Goal: Task Accomplishment & Management: Use online tool/utility

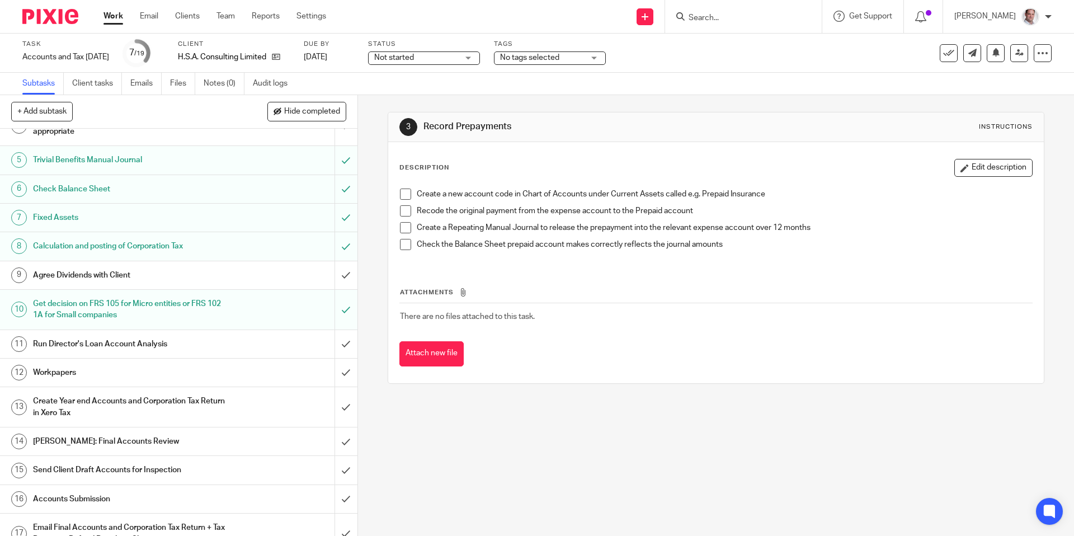
scroll to position [138, 0]
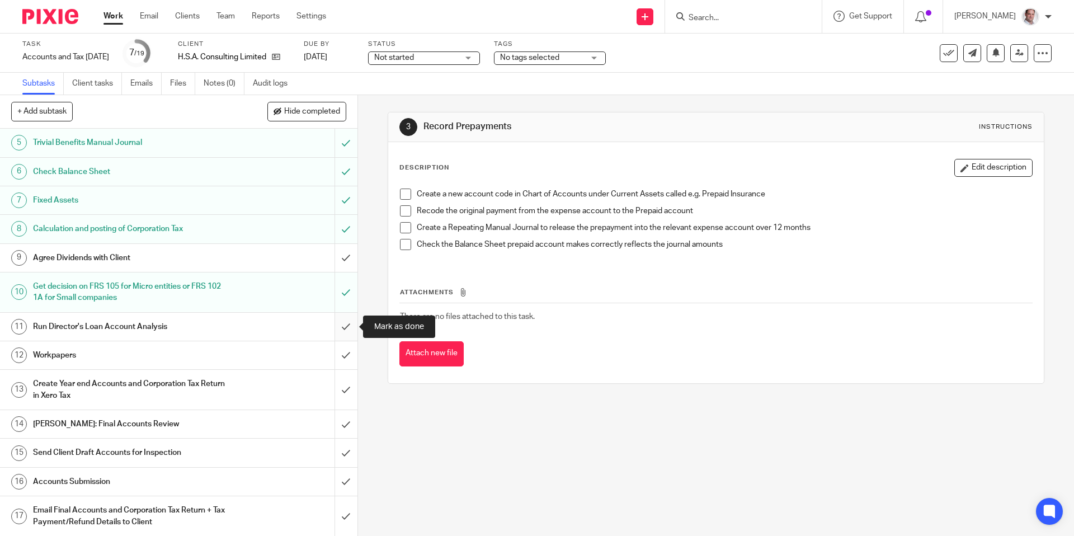
click at [346, 325] on input "submit" at bounding box center [178, 327] width 357 height 28
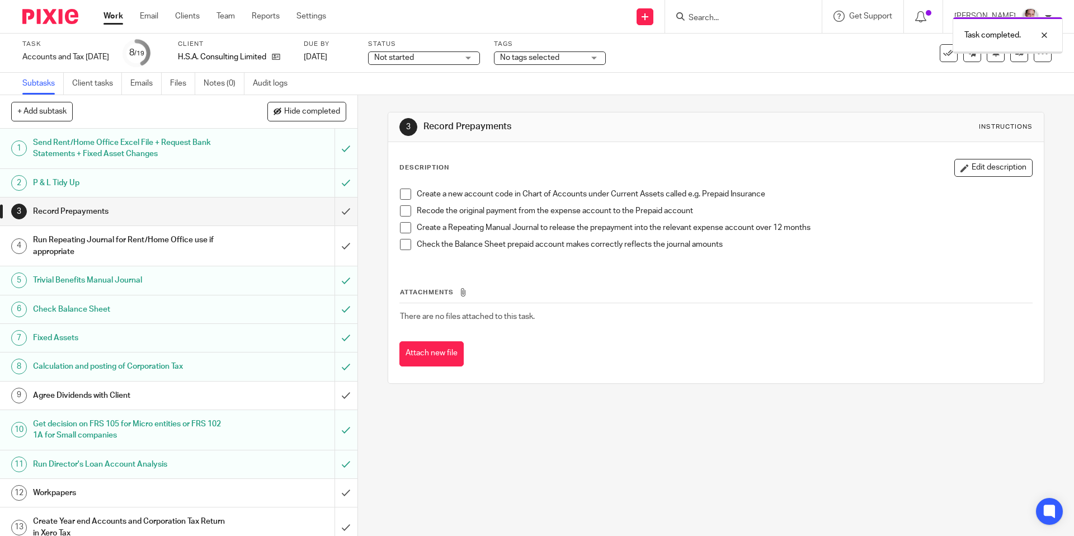
scroll to position [106, 0]
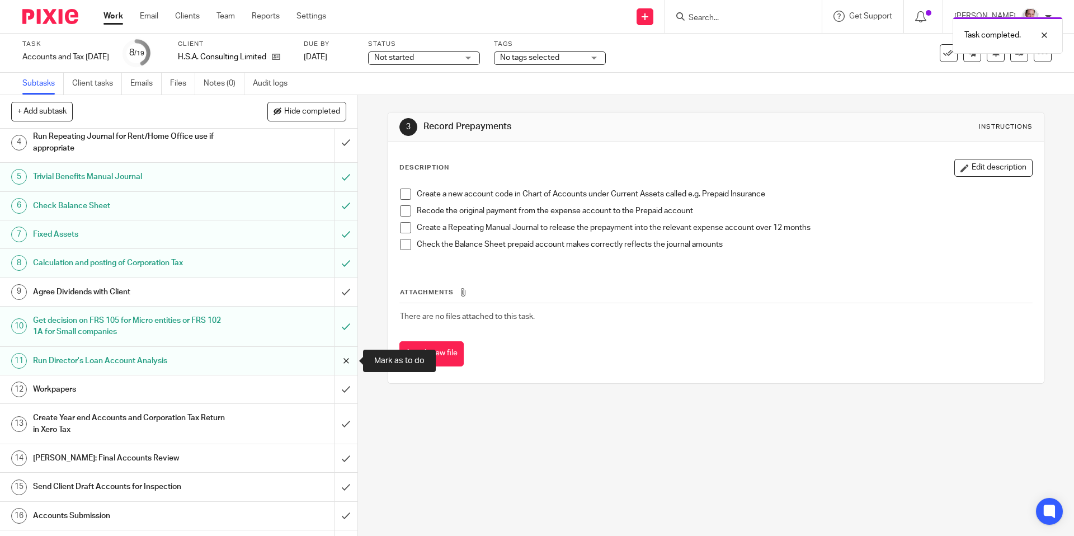
click at [344, 356] on input "submit" at bounding box center [178, 361] width 357 height 28
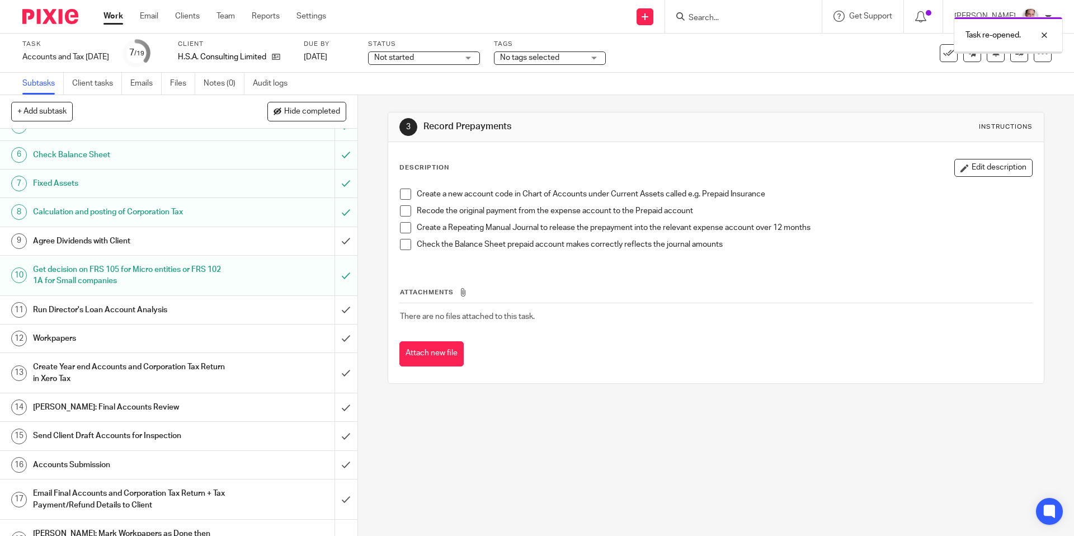
scroll to position [205, 0]
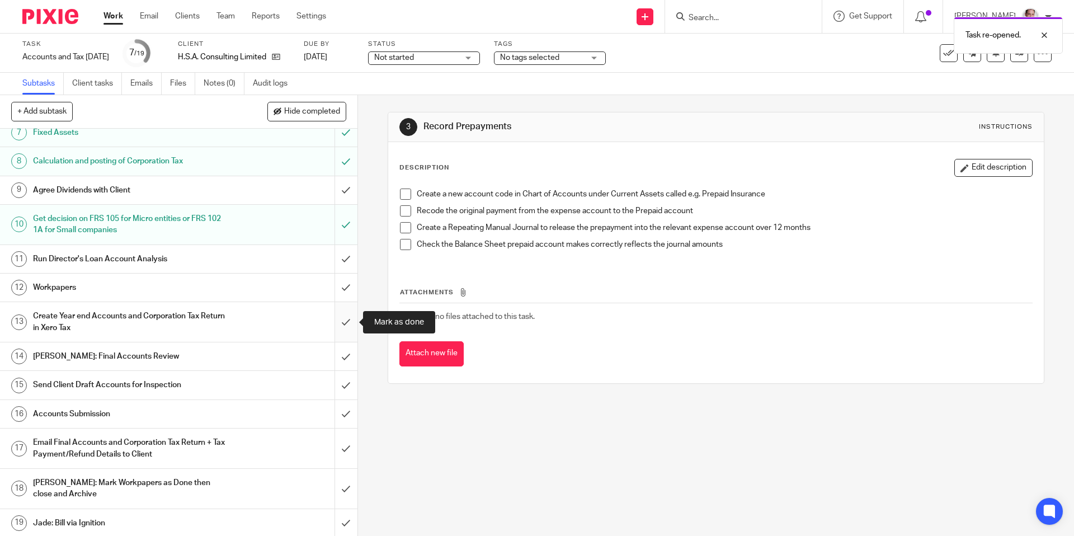
click at [343, 323] on input "submit" at bounding box center [178, 322] width 357 height 40
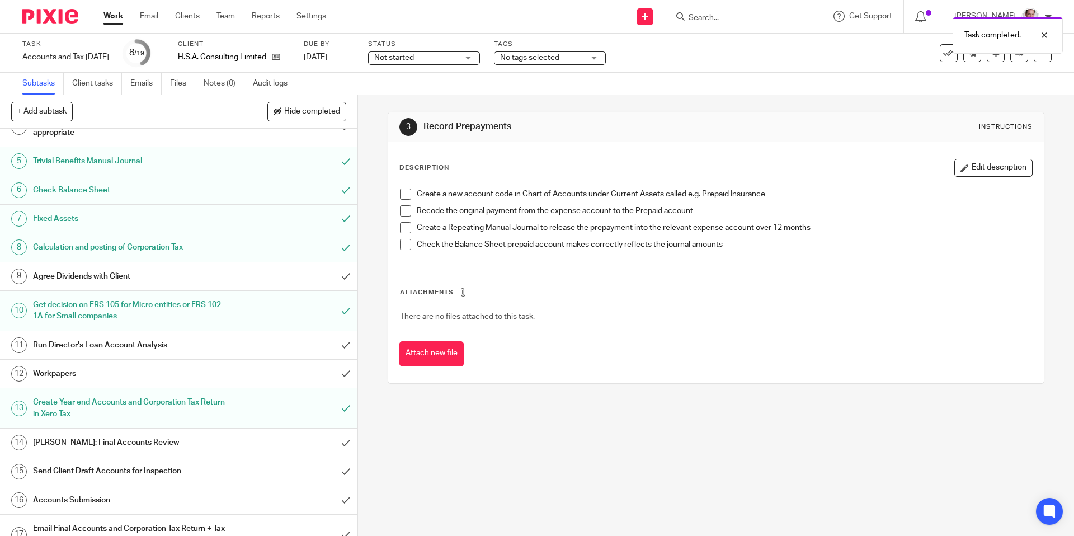
scroll to position [124, 0]
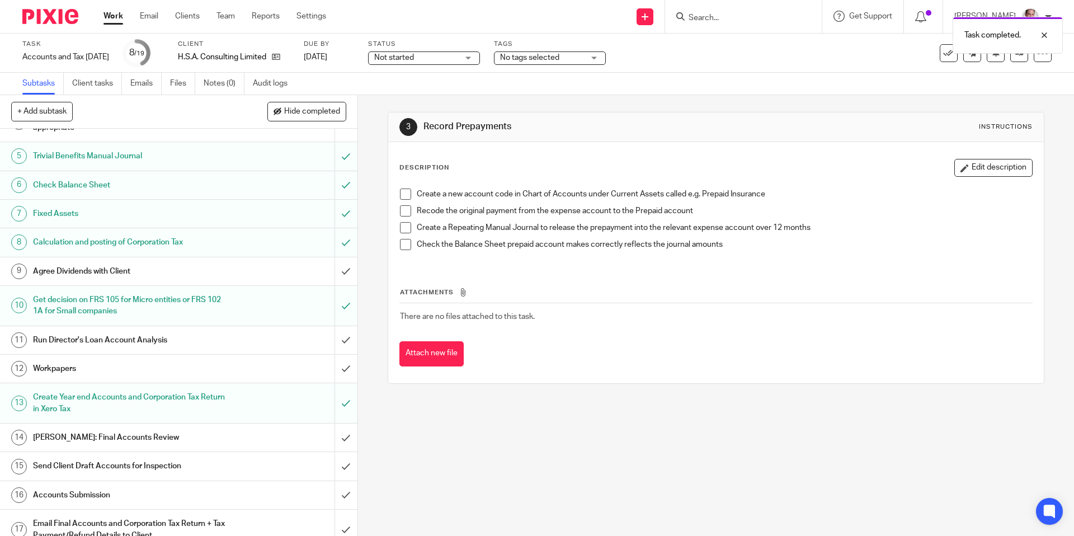
click at [85, 437] on h1 "[PERSON_NAME]: Final Accounts Review" at bounding box center [129, 437] width 193 height 17
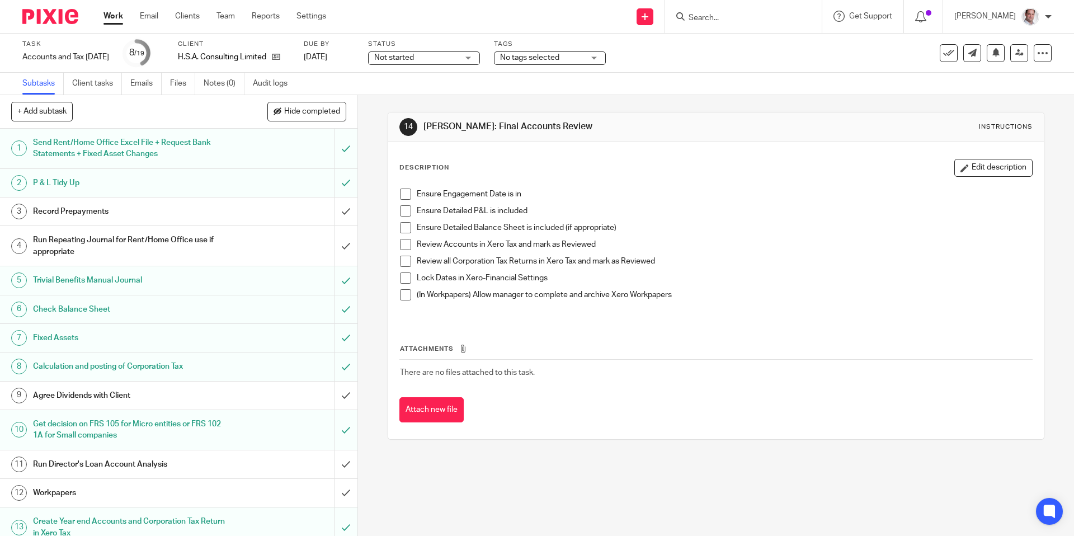
click at [405, 194] on span at bounding box center [405, 193] width 11 height 11
click at [405, 209] on span at bounding box center [405, 210] width 11 height 11
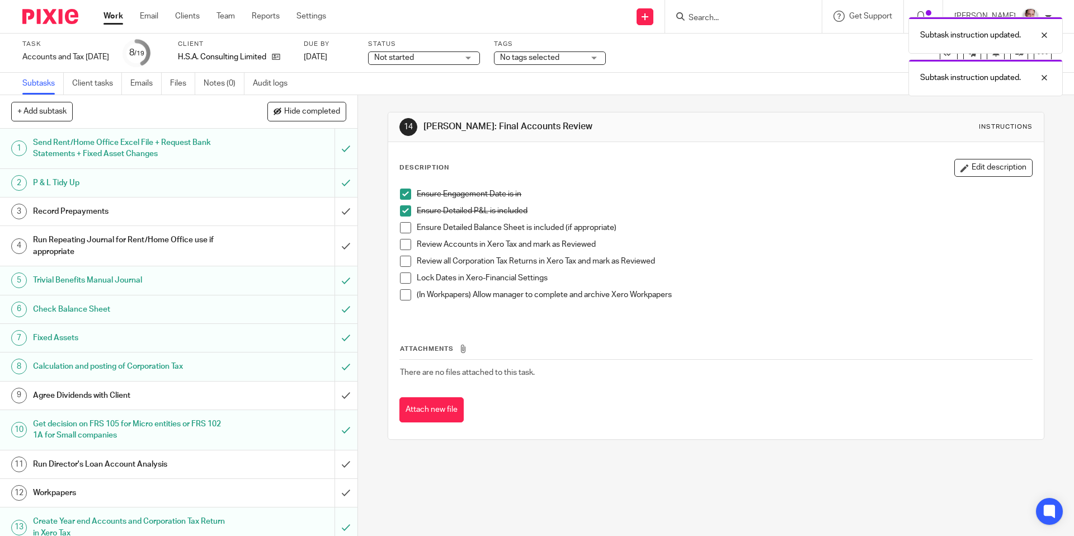
click at [405, 228] on span at bounding box center [405, 227] width 11 height 11
click at [407, 278] on span at bounding box center [405, 277] width 11 height 11
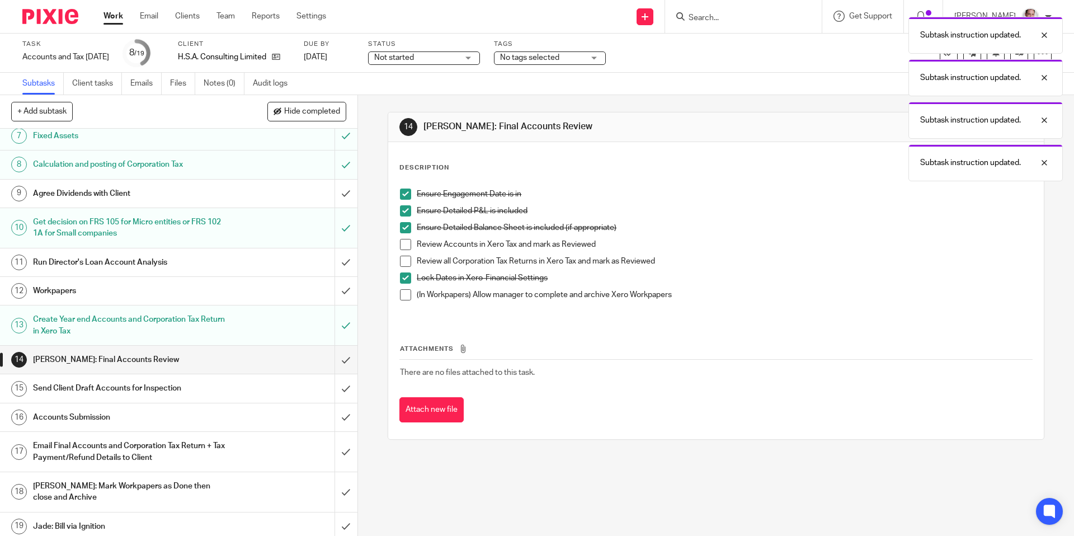
scroll to position [207, 0]
